Goal: Find specific page/section: Find specific page/section

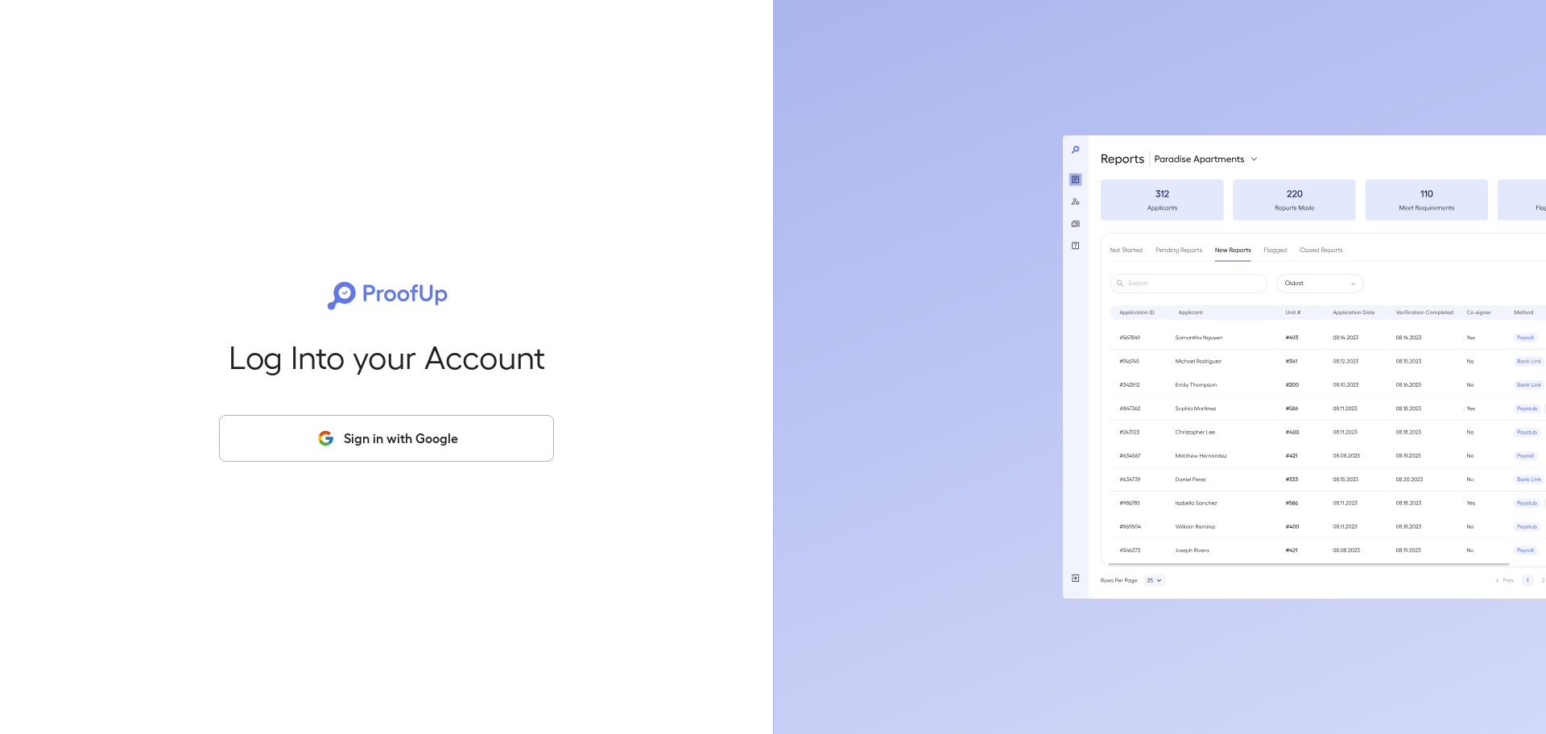
click at [462, 421] on button "Sign in with Google" at bounding box center [386, 438] width 335 height 47
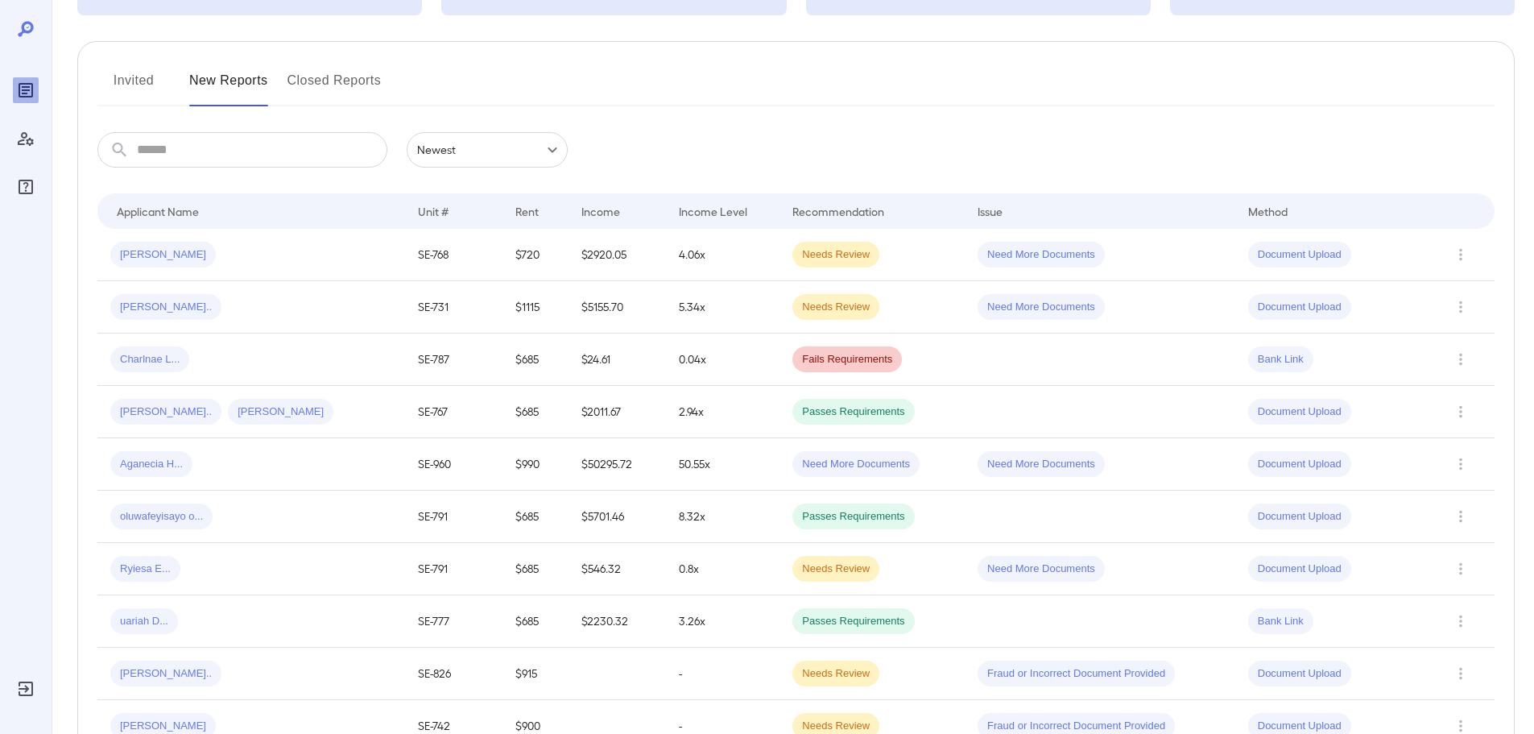
scroll to position [81, 0]
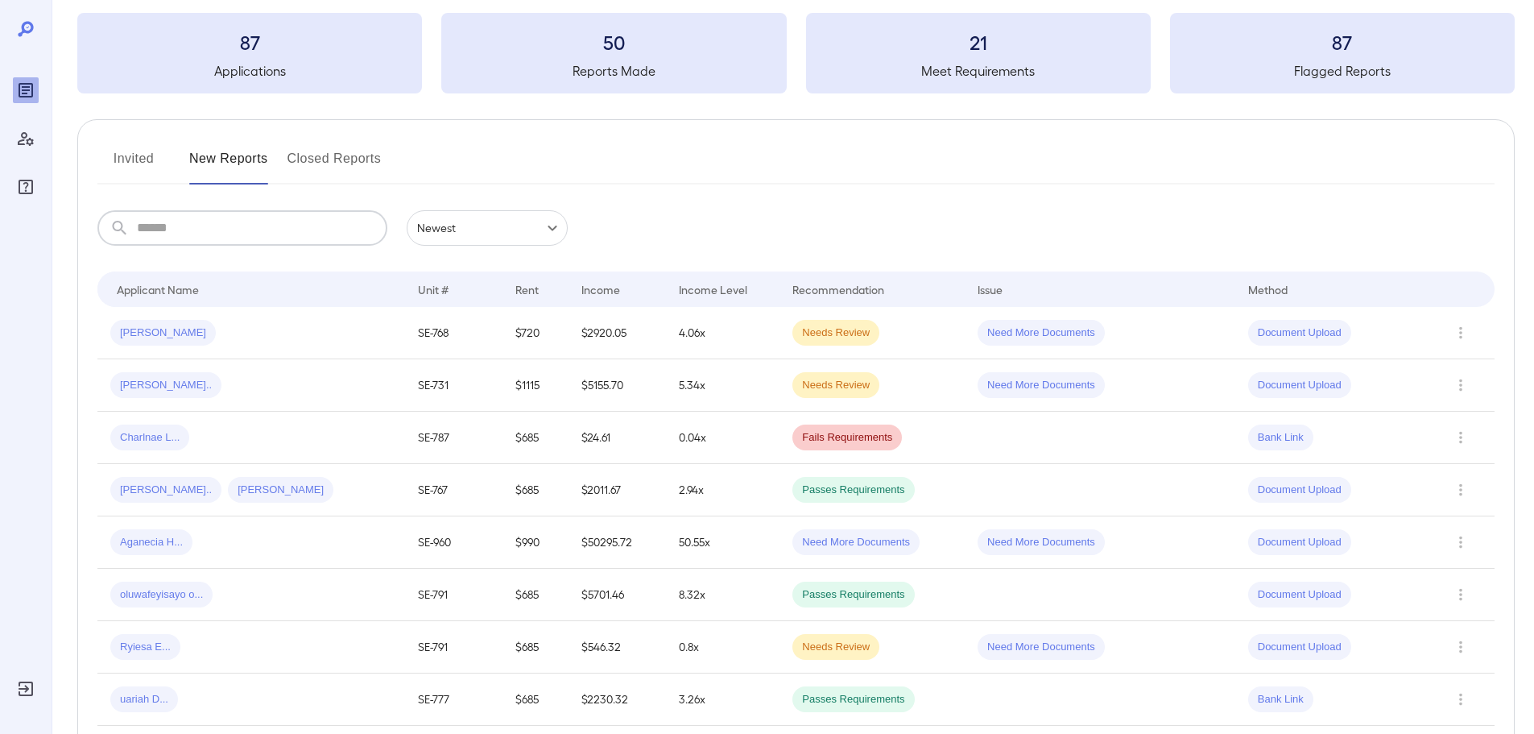
click at [184, 224] on input "text" at bounding box center [262, 227] width 250 height 35
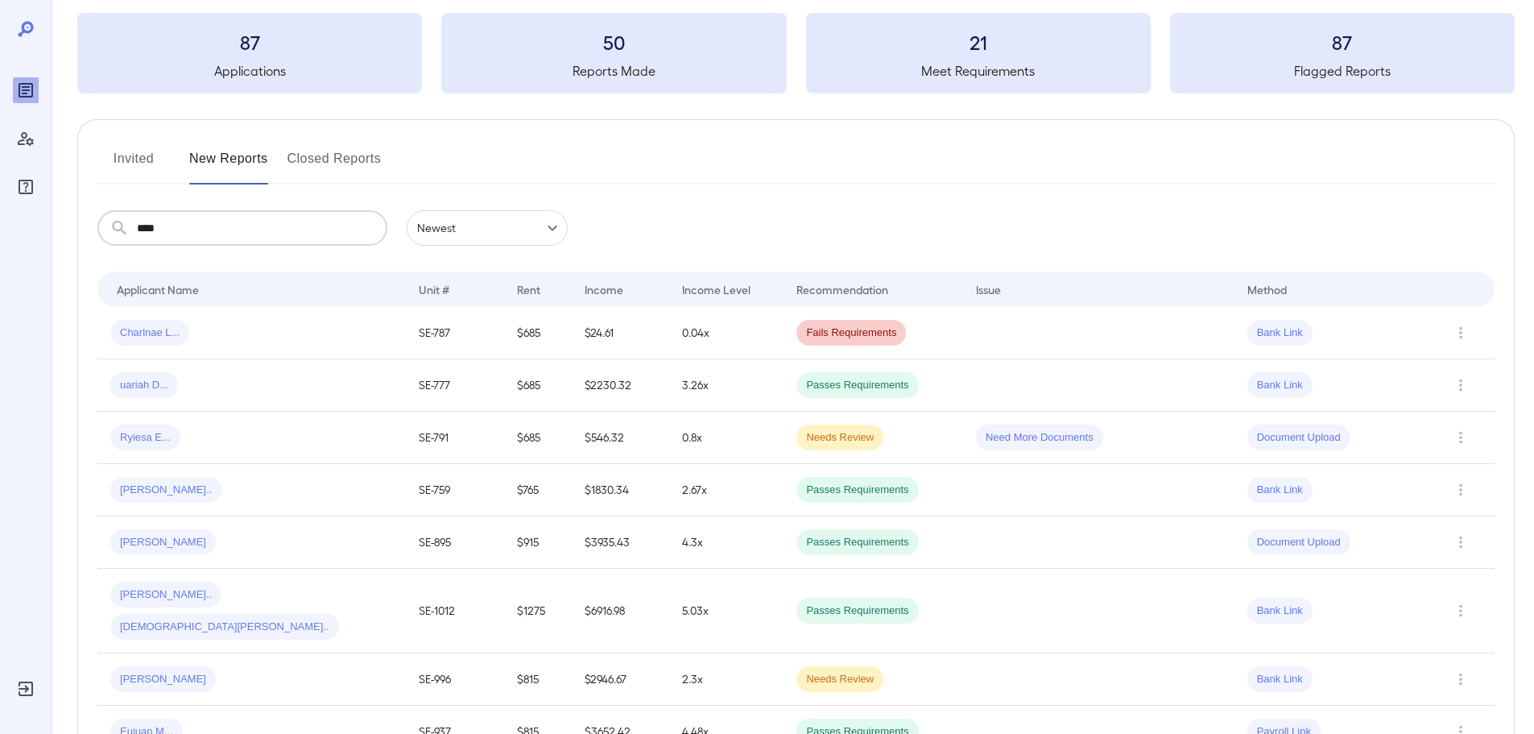
scroll to position [0, 0]
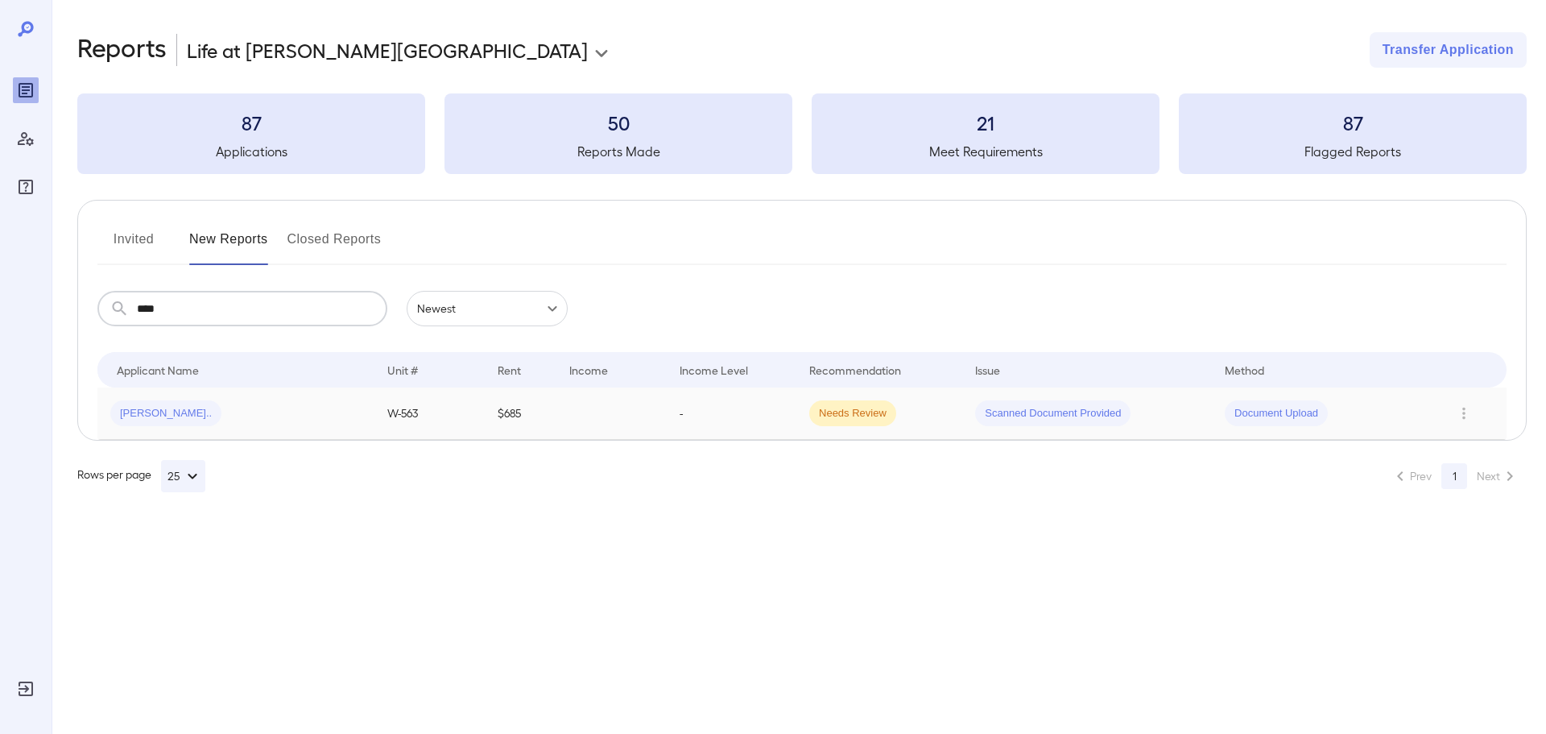
type input "****"
click at [246, 421] on div "[PERSON_NAME].." at bounding box center [235, 413] width 251 height 26
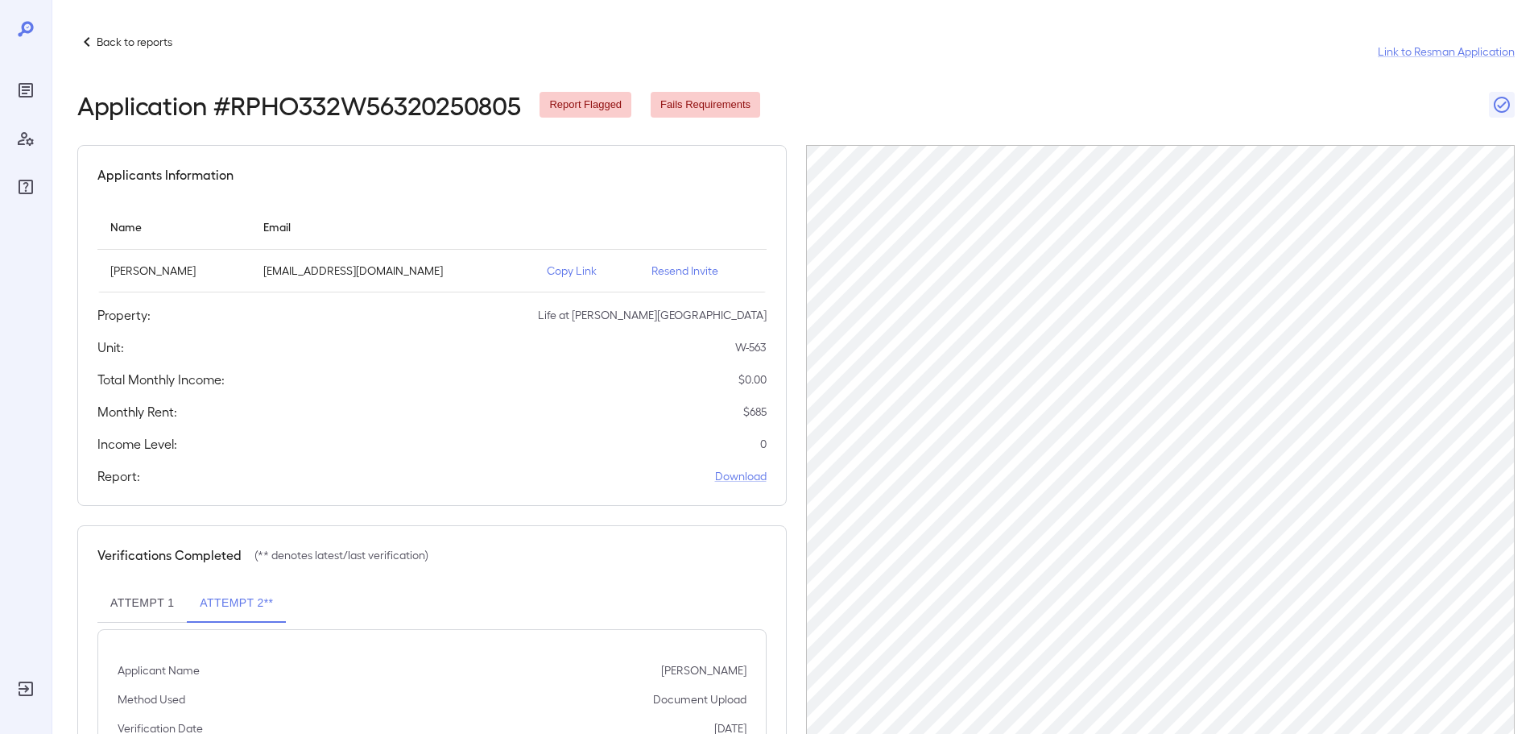
click at [559, 267] on p "Copy Link" at bounding box center [586, 271] width 79 height 16
click at [122, 57] on div "Back to reports Link to Resman Application" at bounding box center [796, 51] width 1438 height 39
click at [138, 39] on p "Back to reports" at bounding box center [135, 42] width 76 height 16
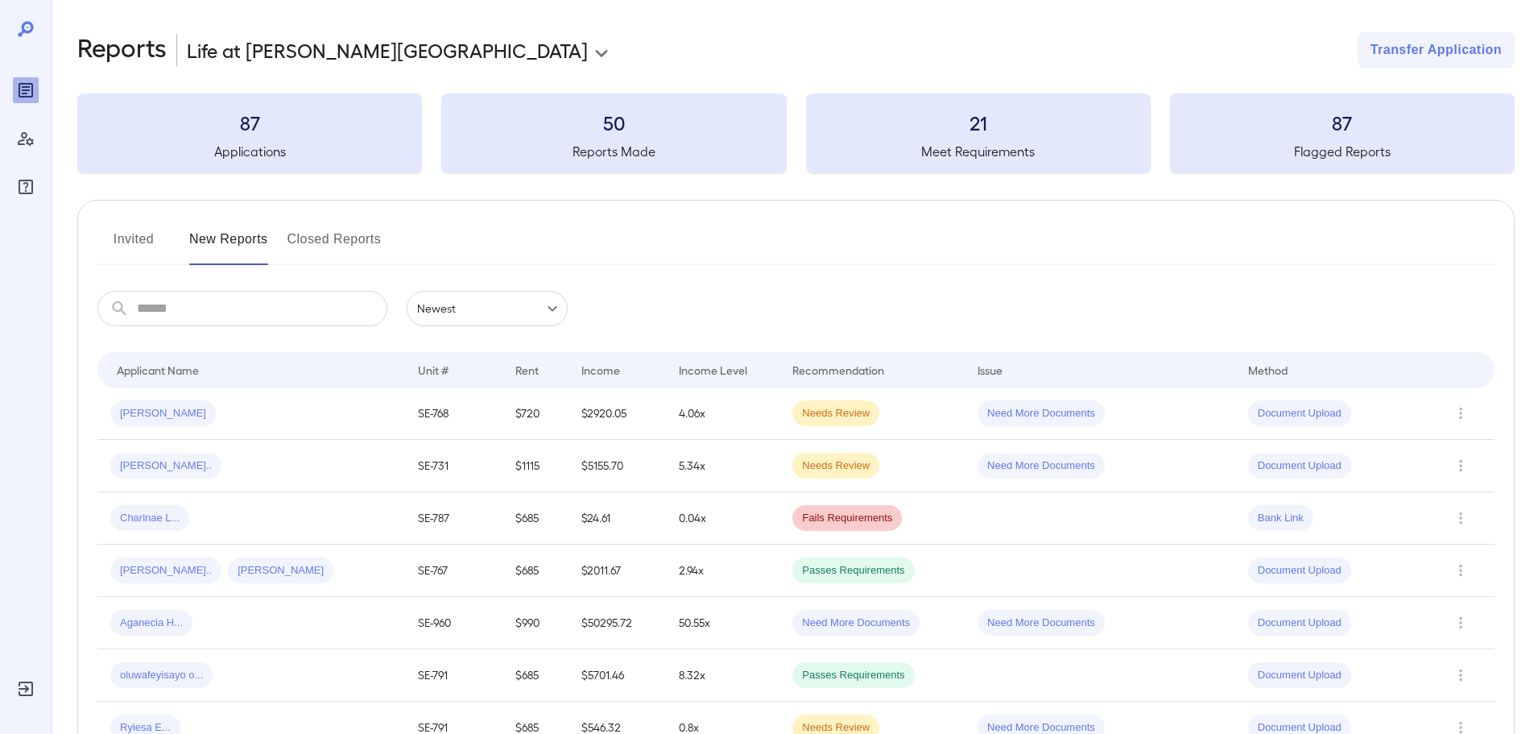
click at [213, 318] on input "text" at bounding box center [262, 308] width 250 height 35
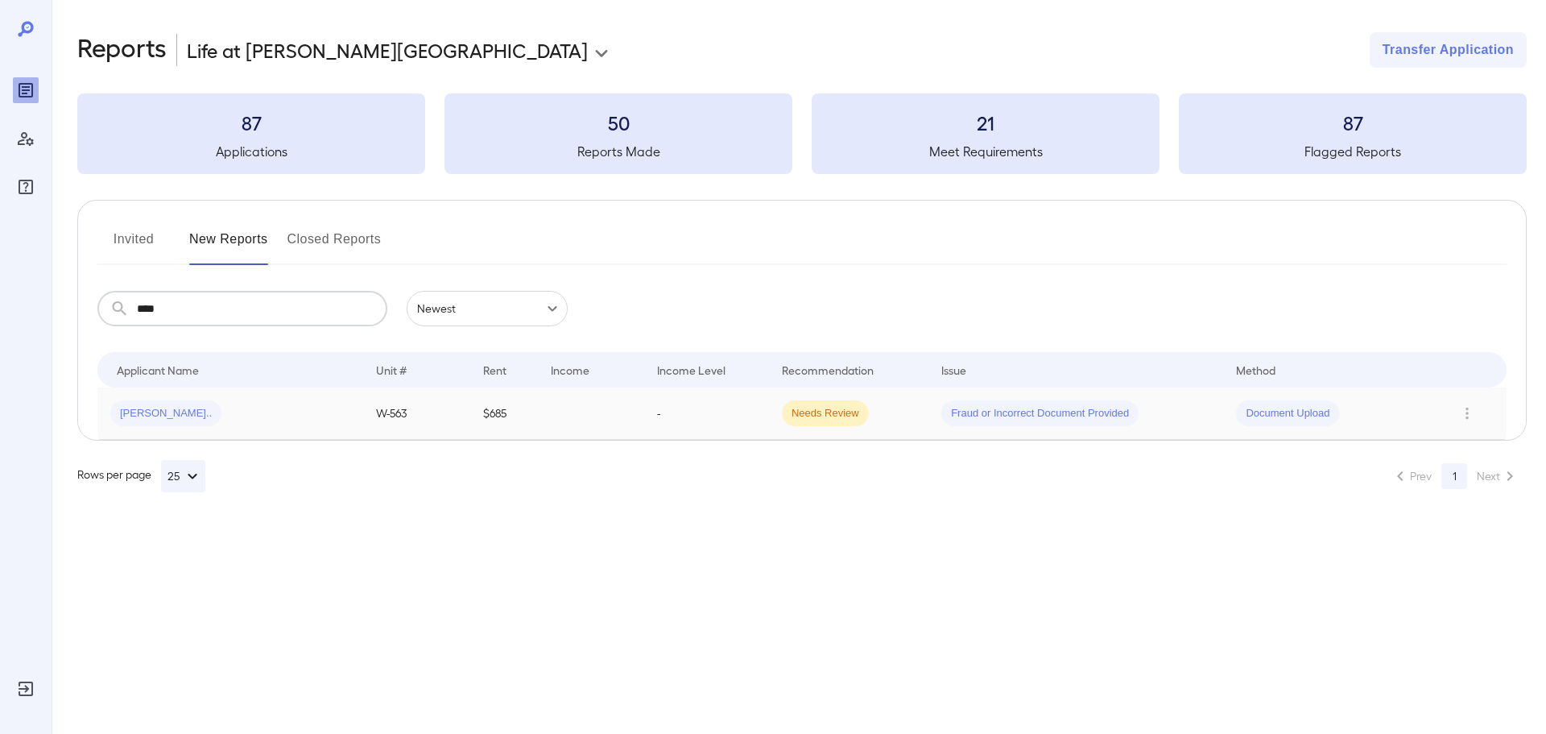
type input "****"
click at [277, 415] on div "[PERSON_NAME].." at bounding box center [230, 413] width 240 height 26
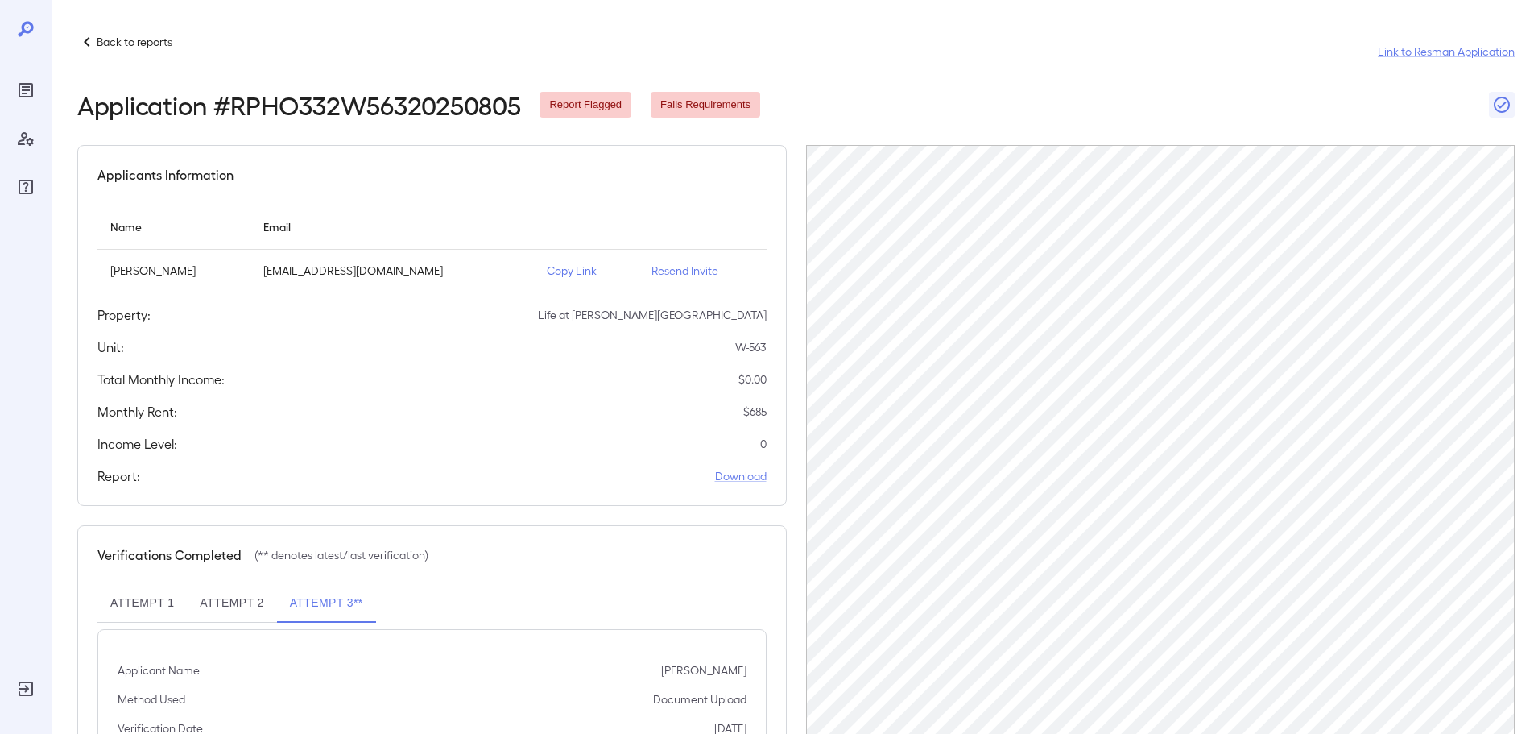
click at [1407, 96] on div "Application # RPHO332W56320250805 Report Flagged Fails Requirements" at bounding box center [796, 104] width 1438 height 29
click at [110, 43] on p "Back to reports" at bounding box center [135, 42] width 76 height 16
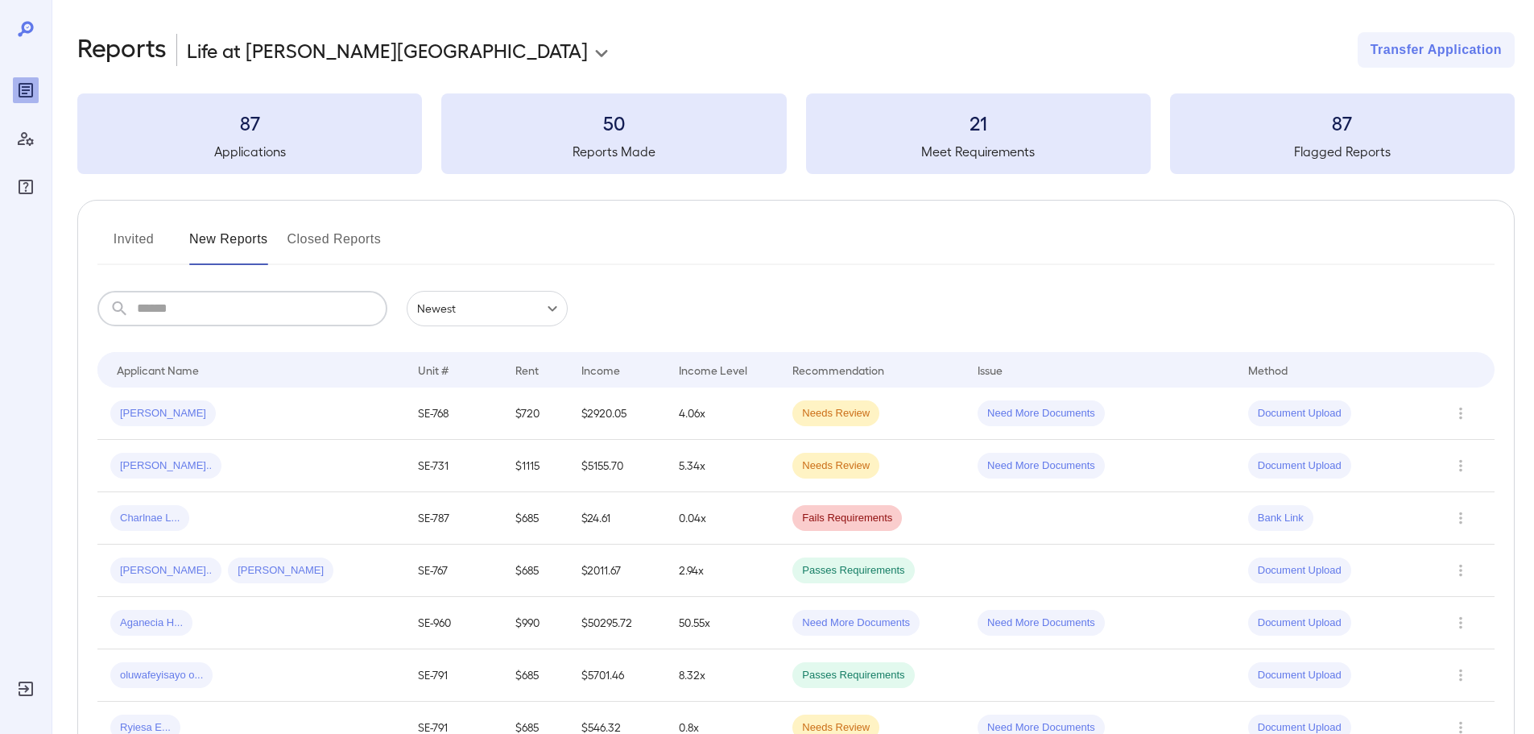
click at [228, 313] on input "text" at bounding box center [262, 308] width 250 height 35
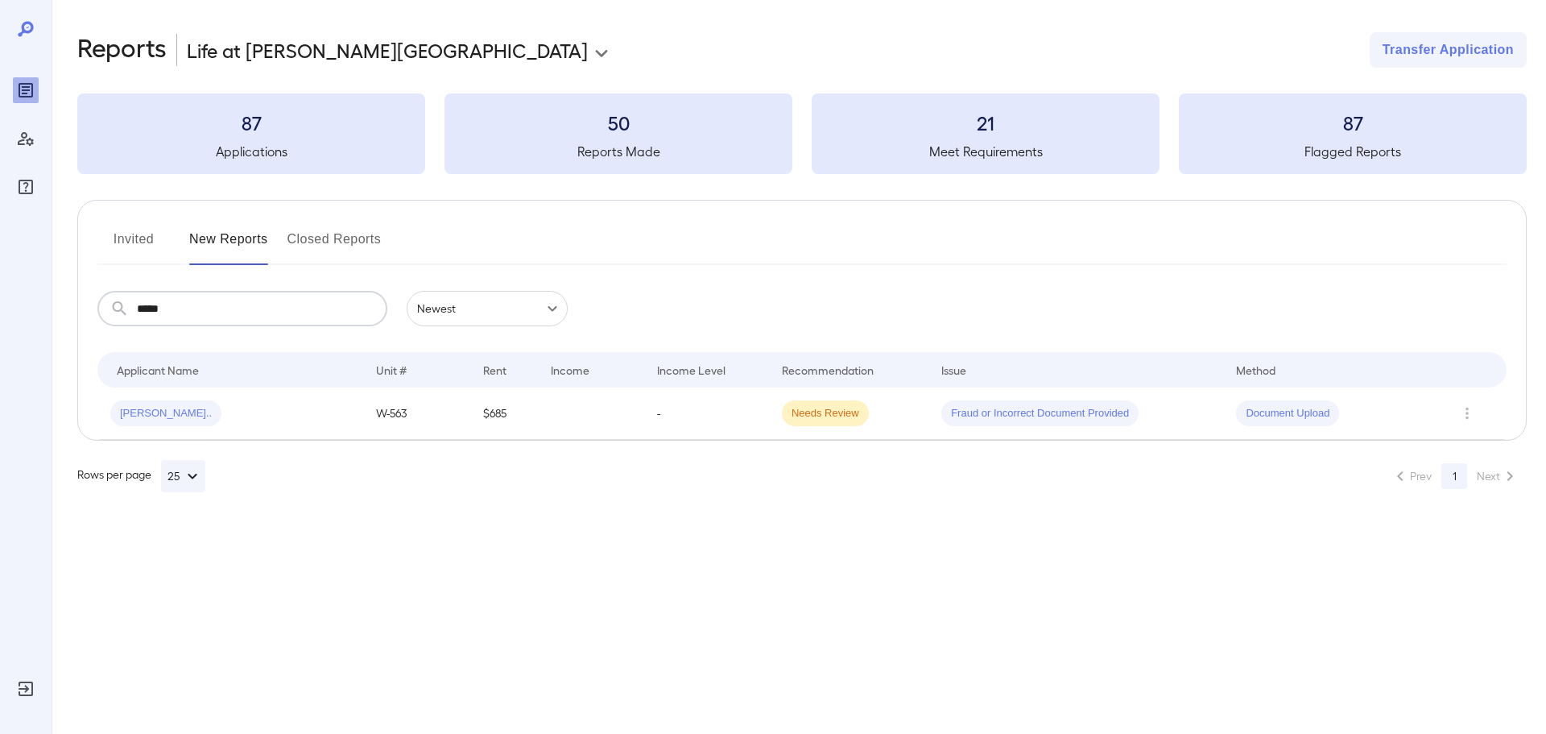
type input "*****"
